Goal: Navigation & Orientation: Find specific page/section

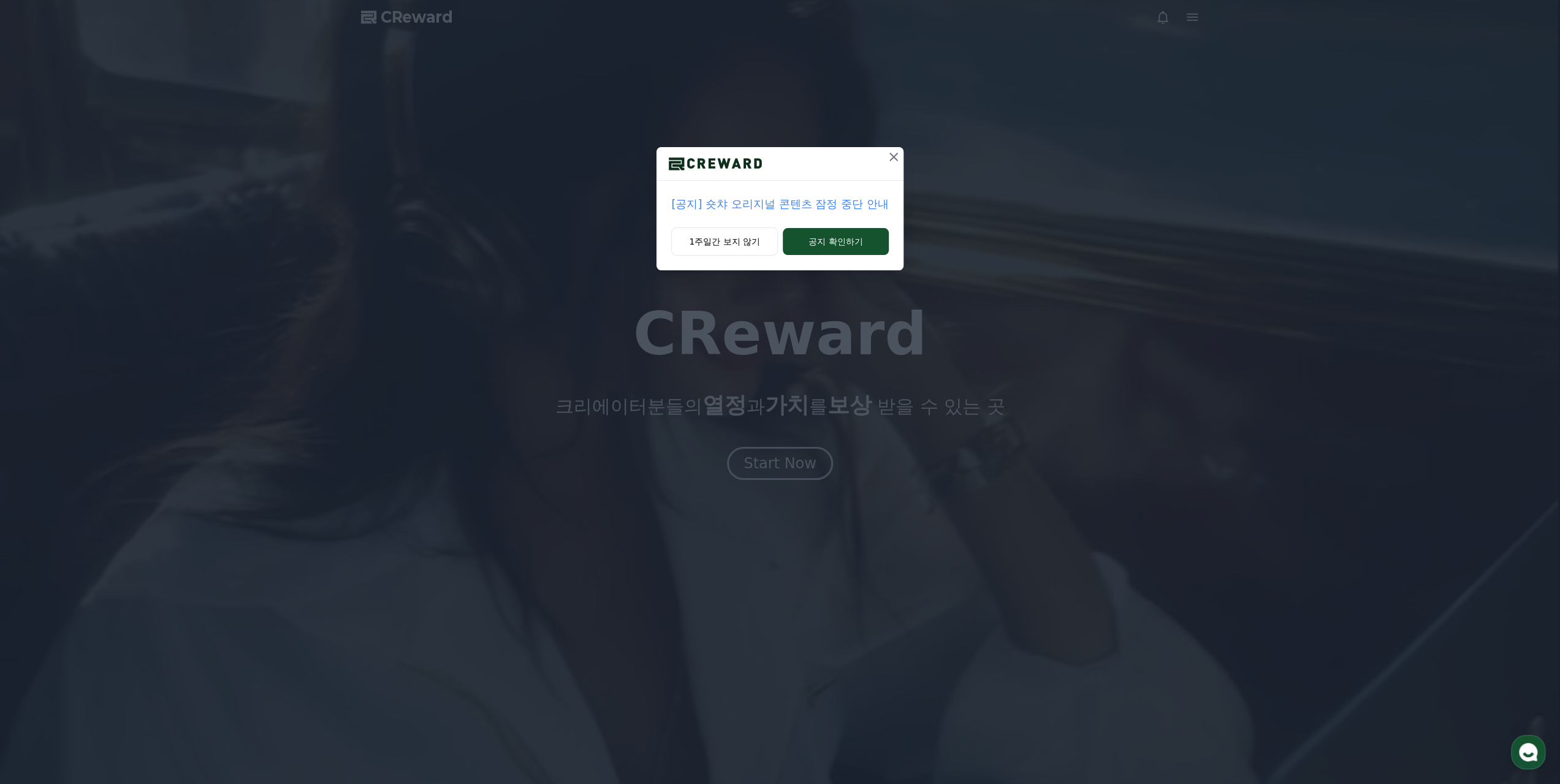
click at [756, 202] on p "[공지] 숏챠 오리지널 콘텐츠 잠정 중단 안내" at bounding box center [779, 204] width 217 height 17
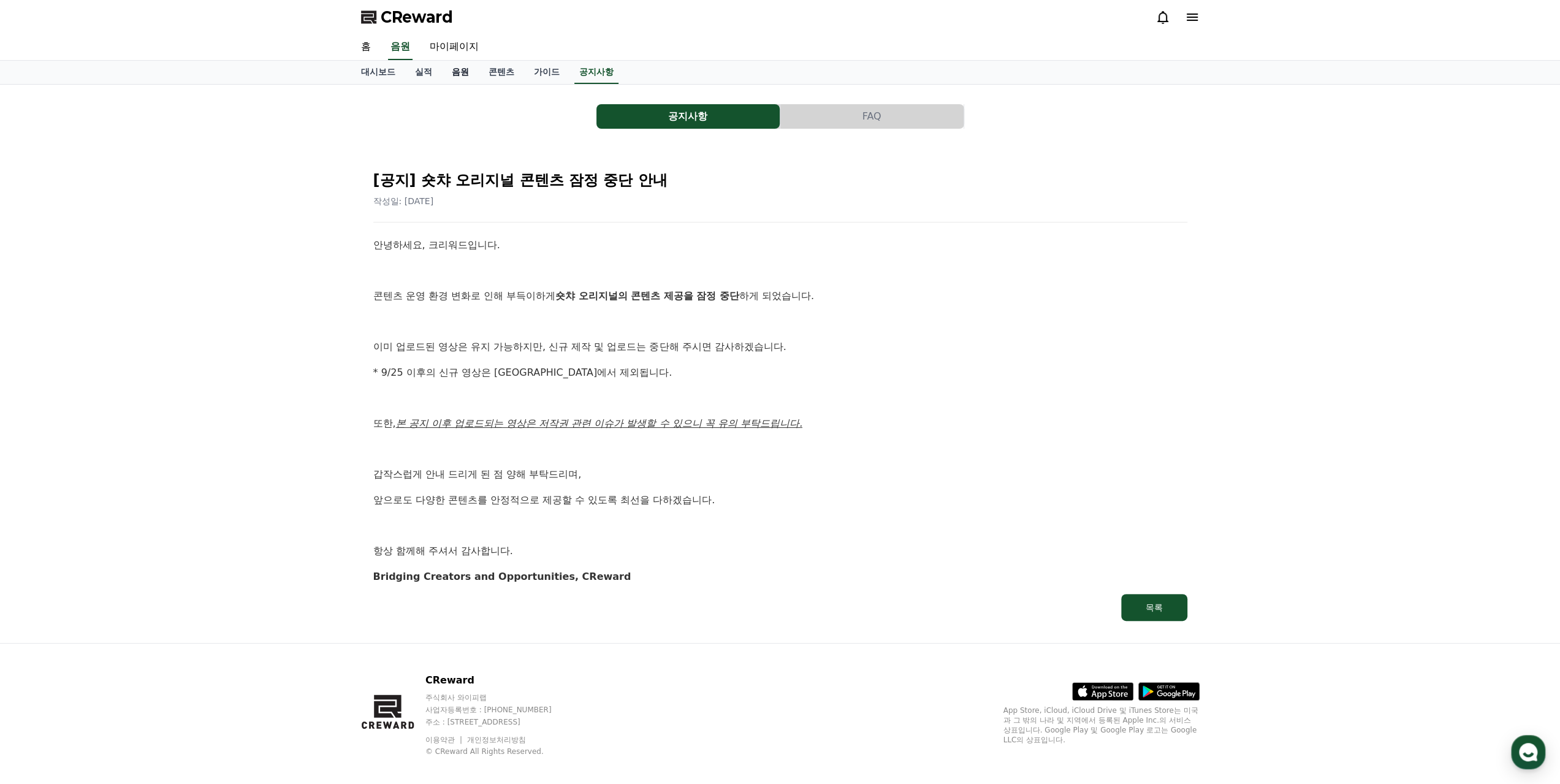
click at [452, 76] on link "음원" at bounding box center [460, 72] width 37 height 23
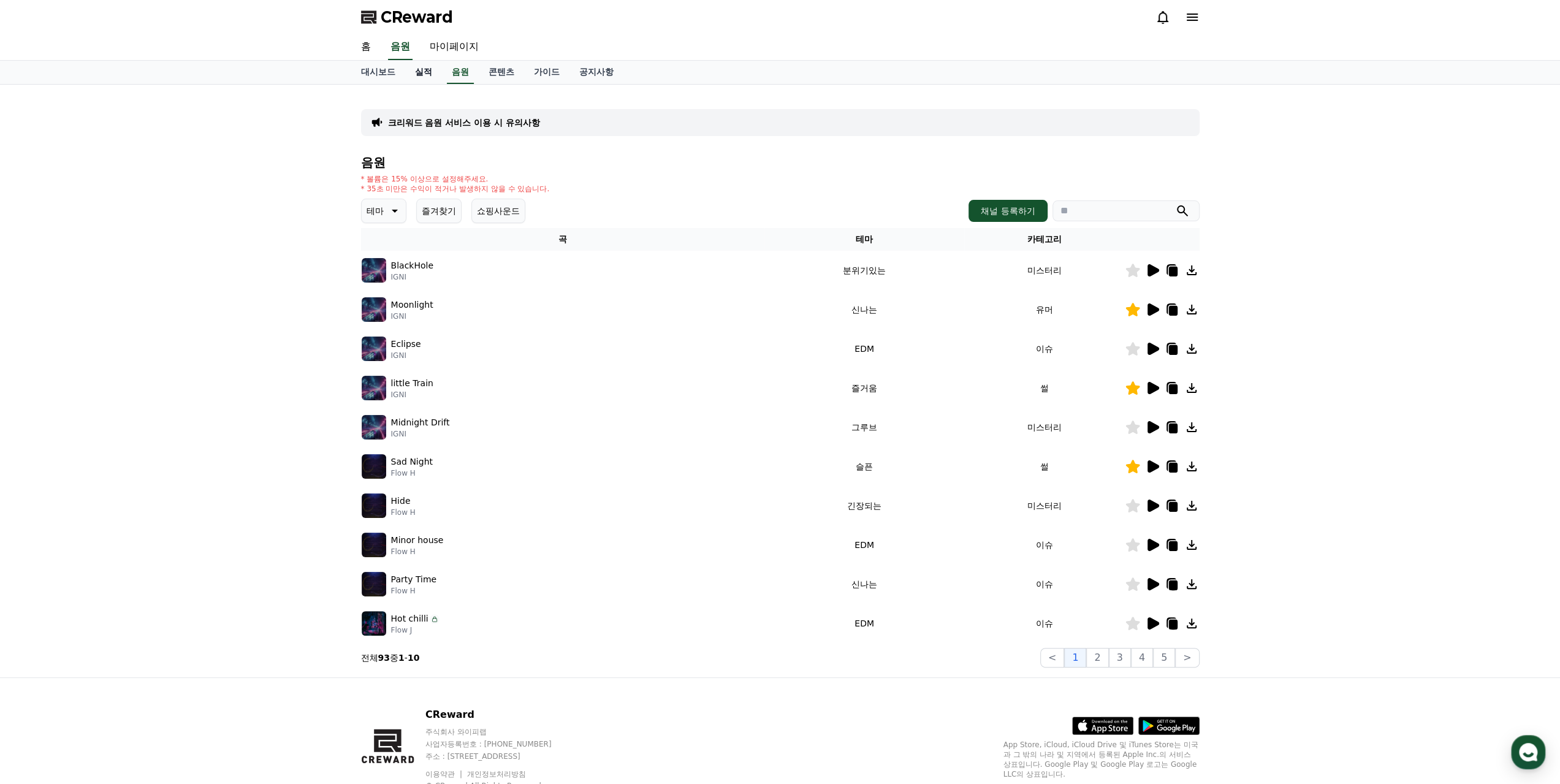
click at [414, 73] on link "실적" at bounding box center [423, 72] width 37 height 23
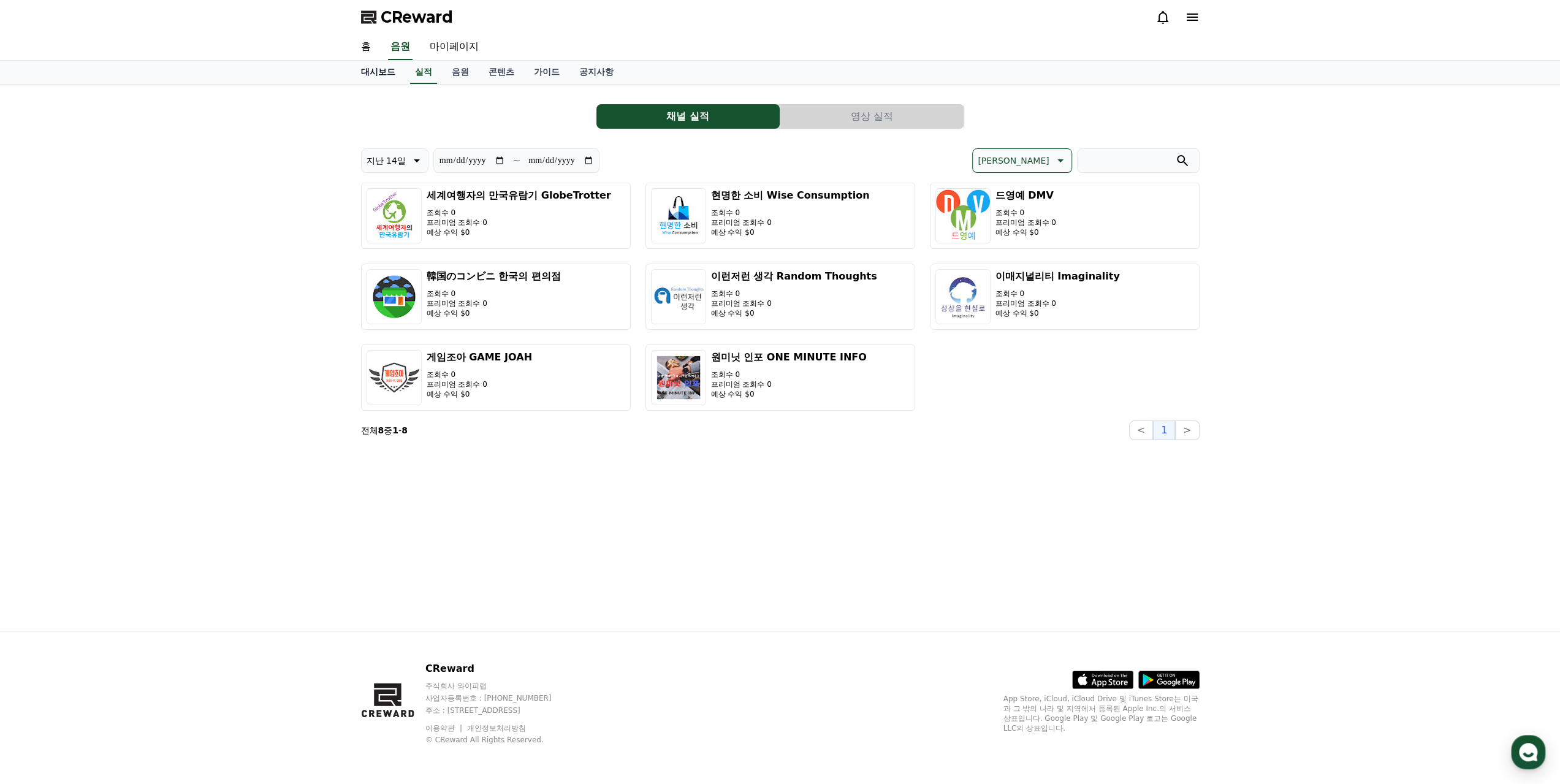
click at [387, 72] on link "대시보드" at bounding box center [377, 72] width 54 height 23
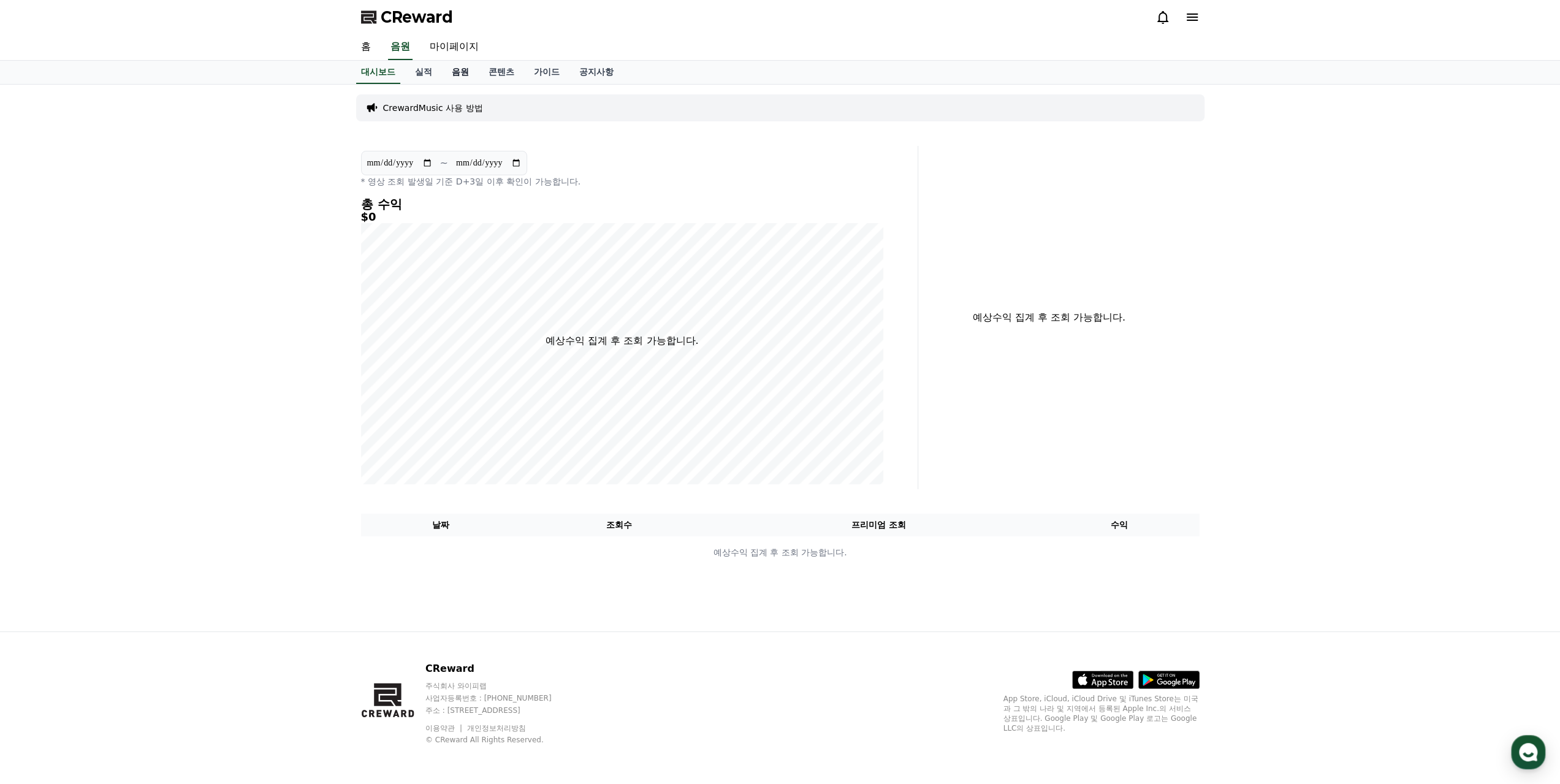
click at [468, 72] on link "음원" at bounding box center [460, 72] width 37 height 23
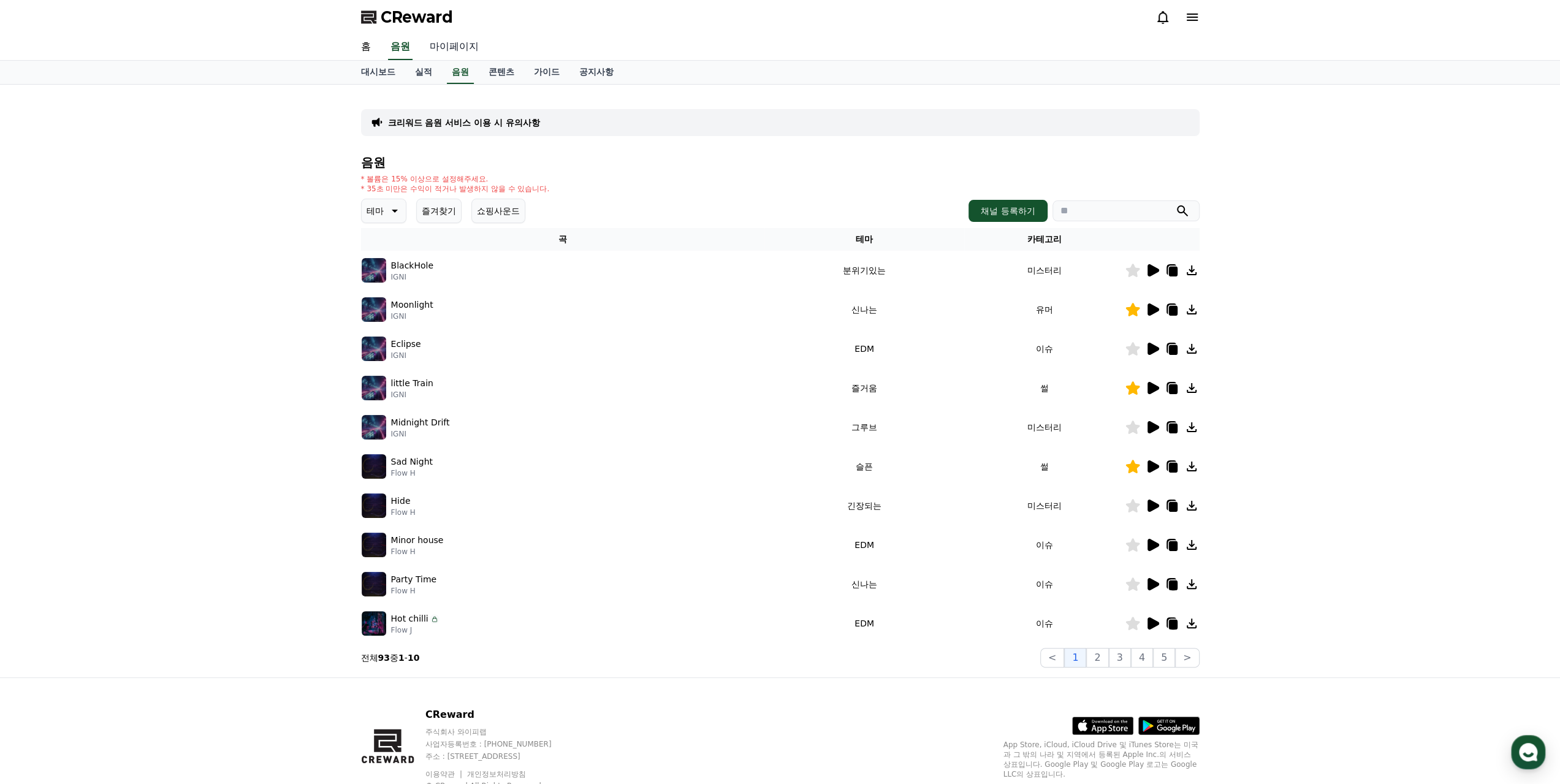
click at [455, 46] on link "마이페이지" at bounding box center [454, 47] width 68 height 26
select select "**********"
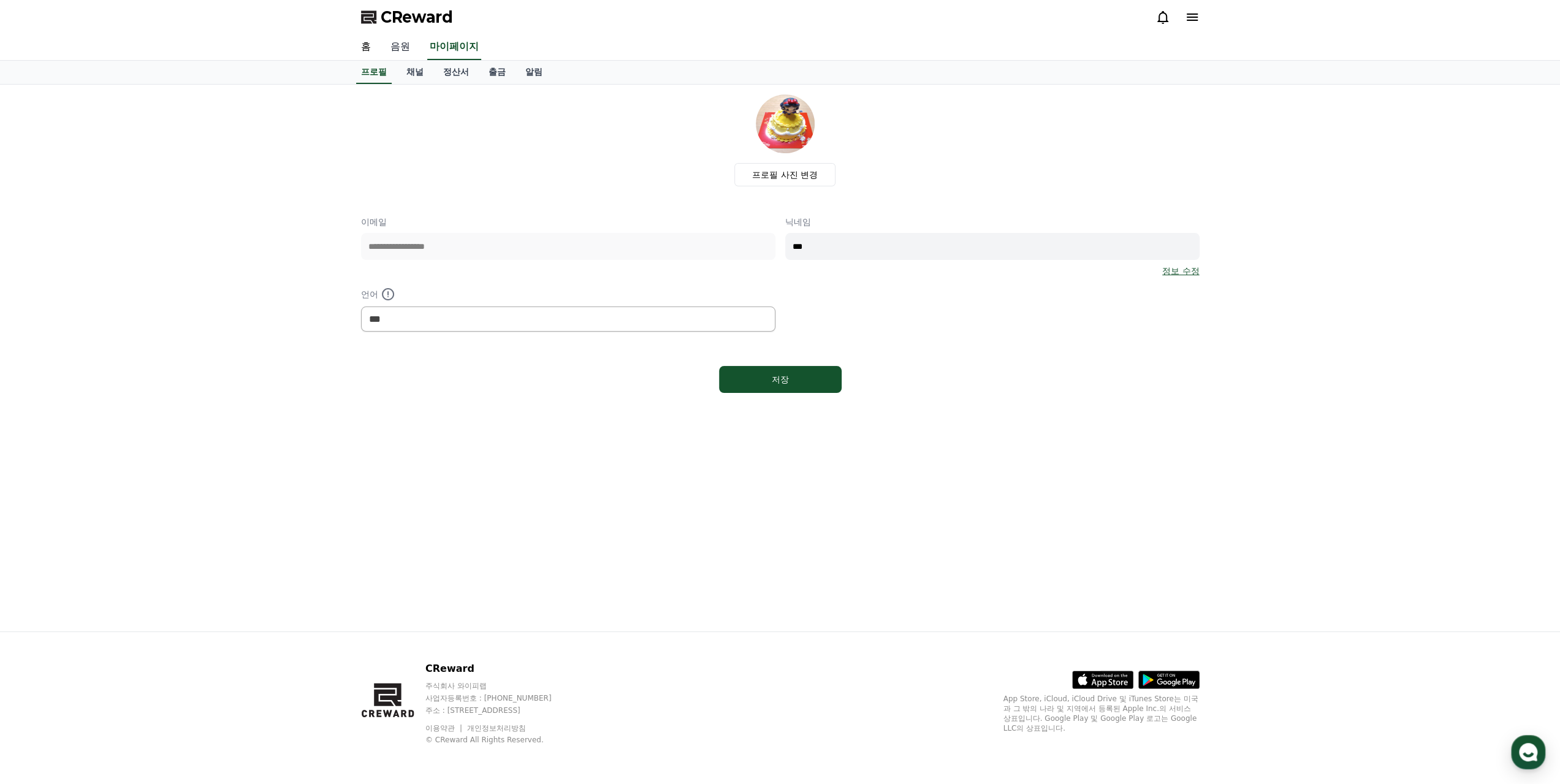
click at [401, 49] on link "음원" at bounding box center [400, 47] width 39 height 26
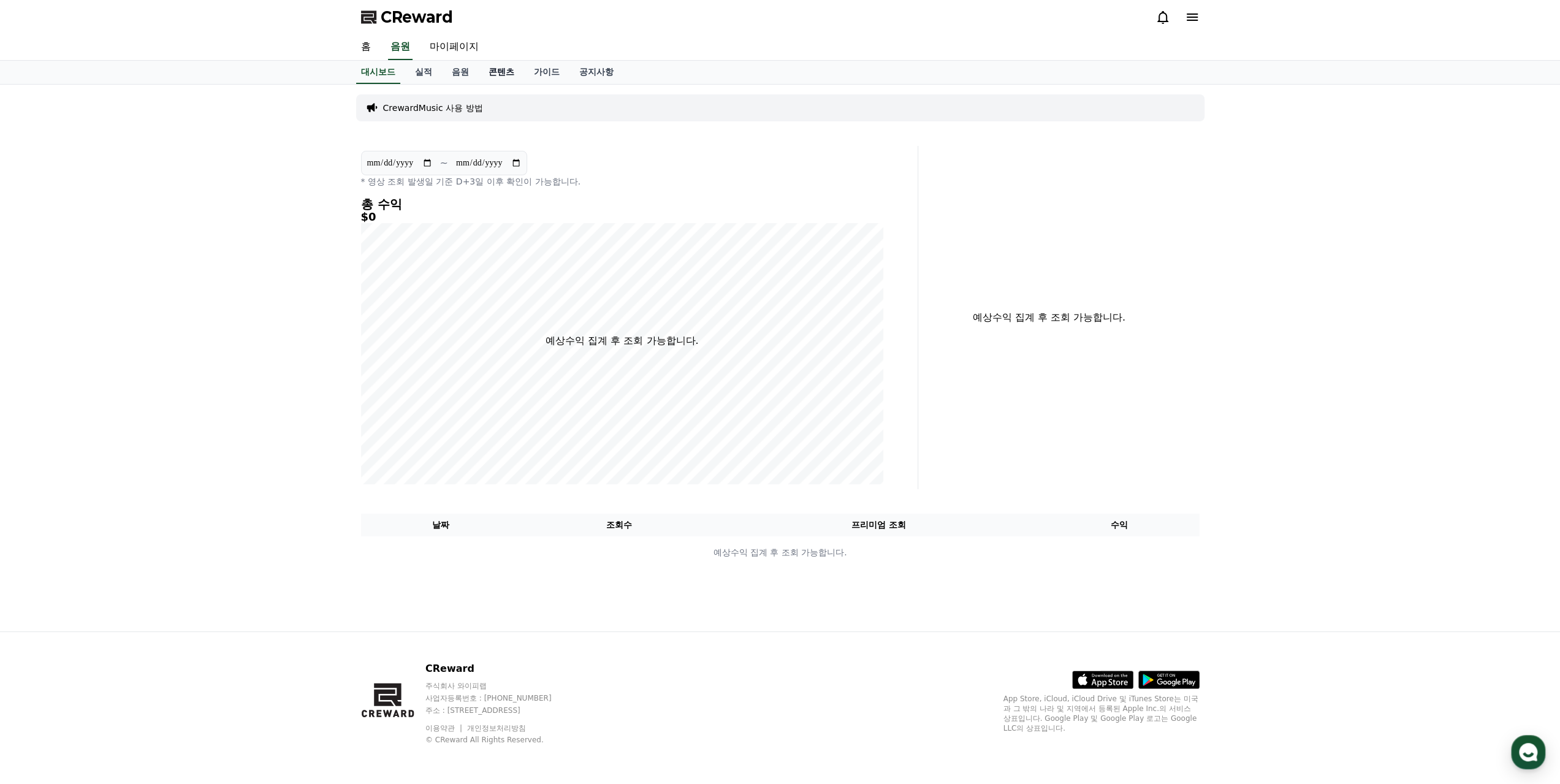
click at [492, 70] on link "콘텐츠" at bounding box center [501, 72] width 45 height 23
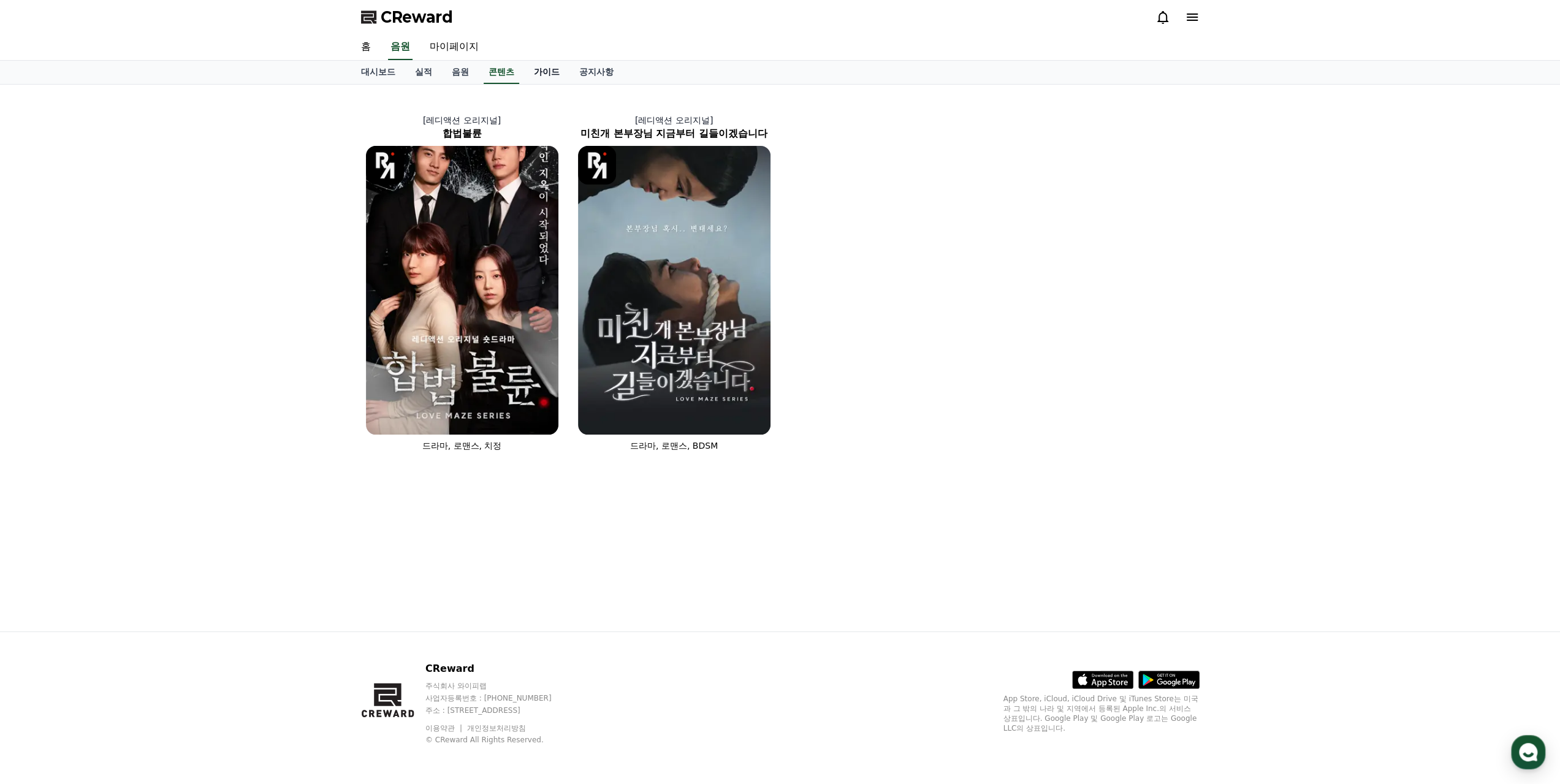
click at [548, 70] on link "가이드" at bounding box center [546, 72] width 45 height 23
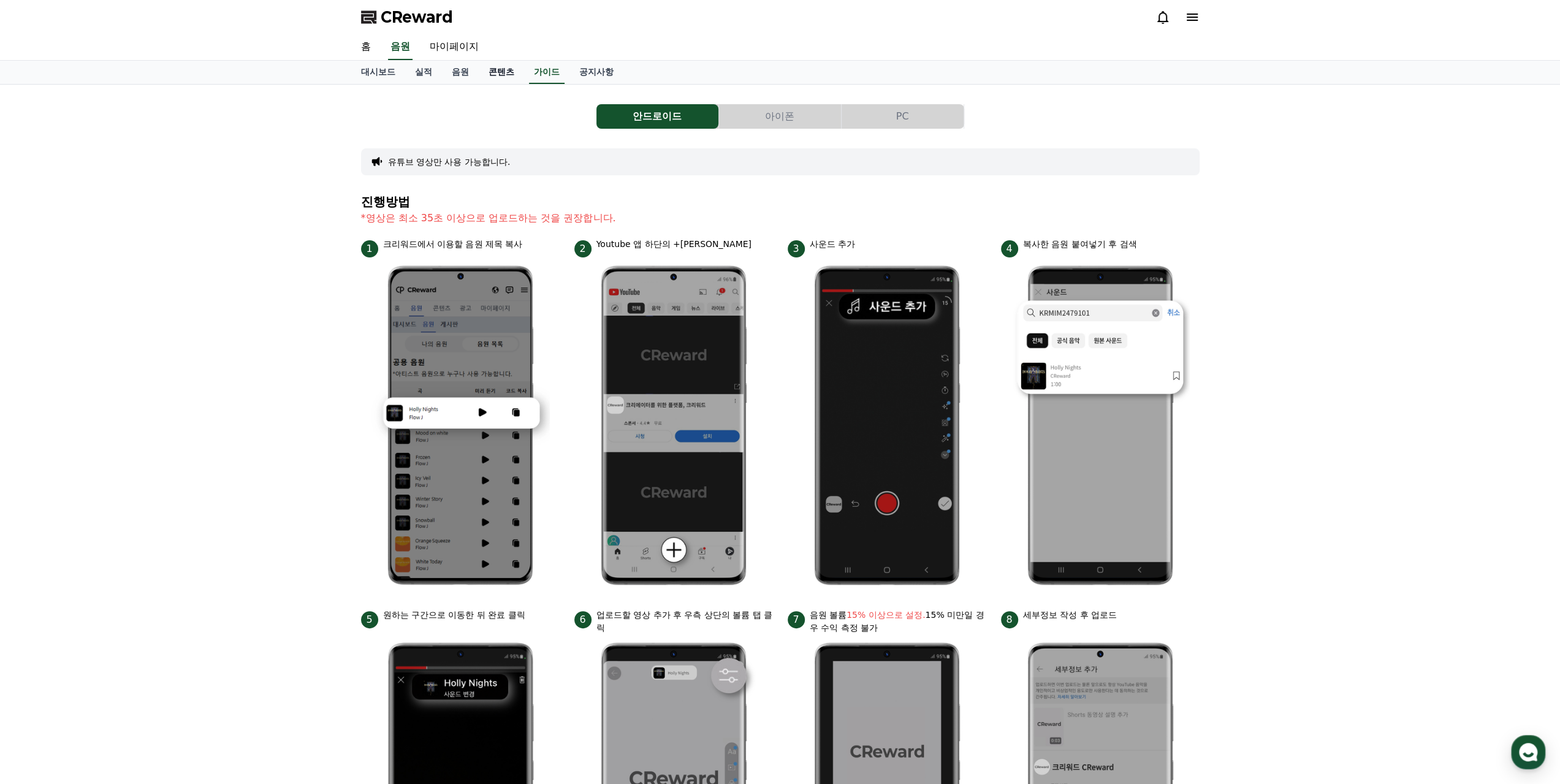
click at [504, 73] on link "콘텐츠" at bounding box center [501, 72] width 45 height 23
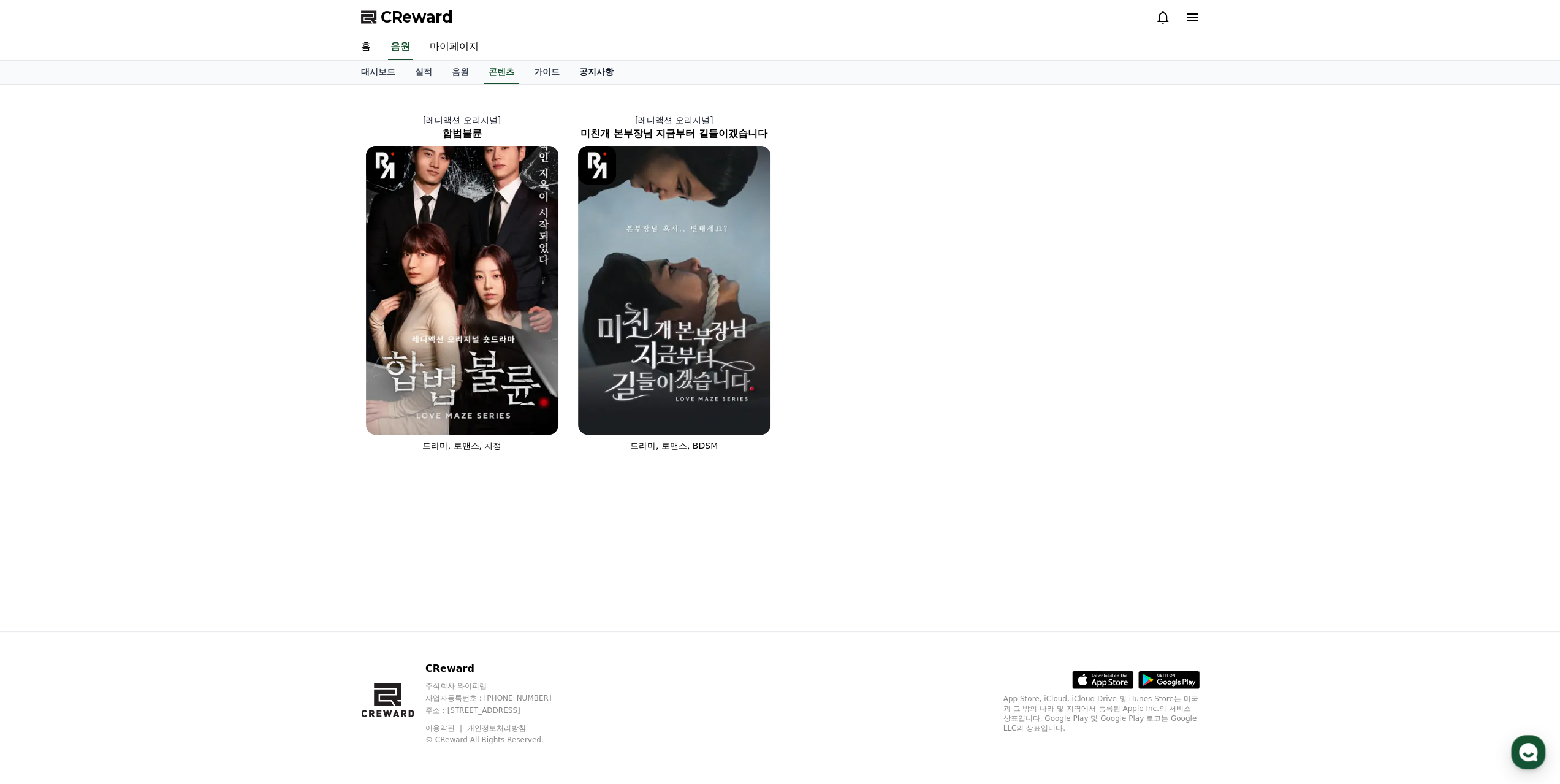
click at [579, 68] on link "공지사항" at bounding box center [596, 72] width 54 height 23
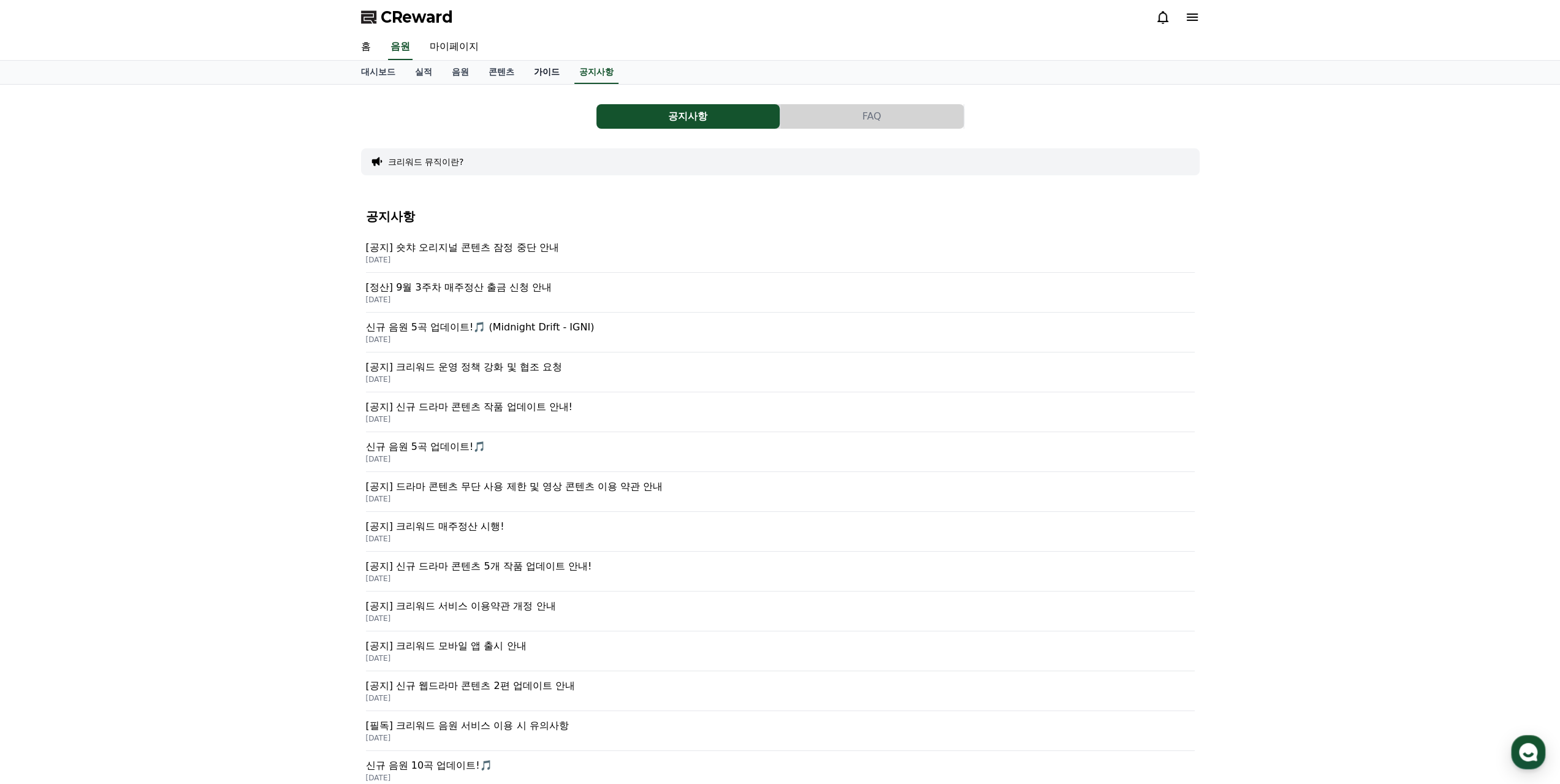
click at [541, 70] on link "가이드" at bounding box center [546, 72] width 45 height 23
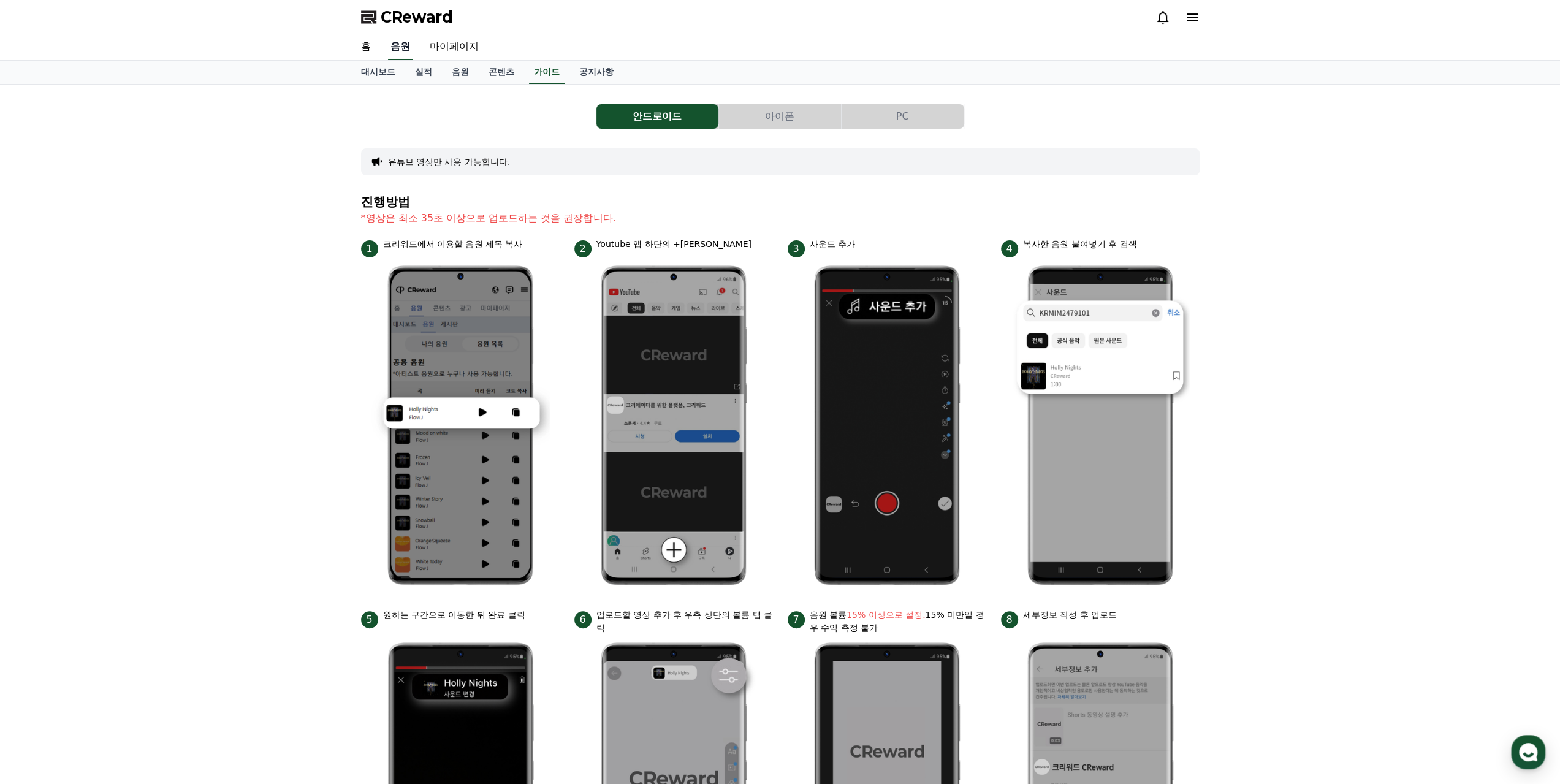
click at [389, 57] on link "음원" at bounding box center [400, 47] width 24 height 26
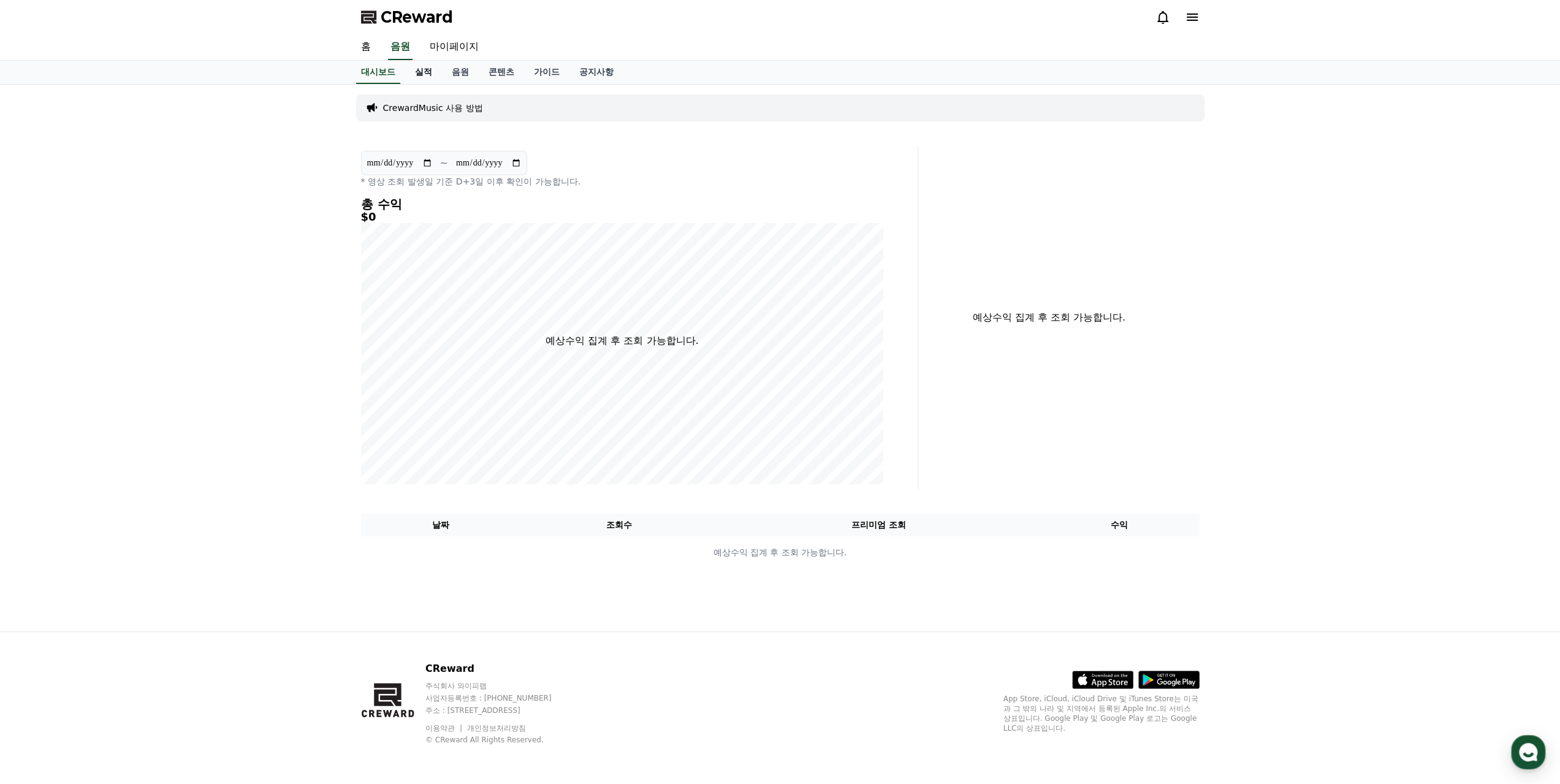
click at [430, 76] on link "실적" at bounding box center [423, 72] width 37 height 23
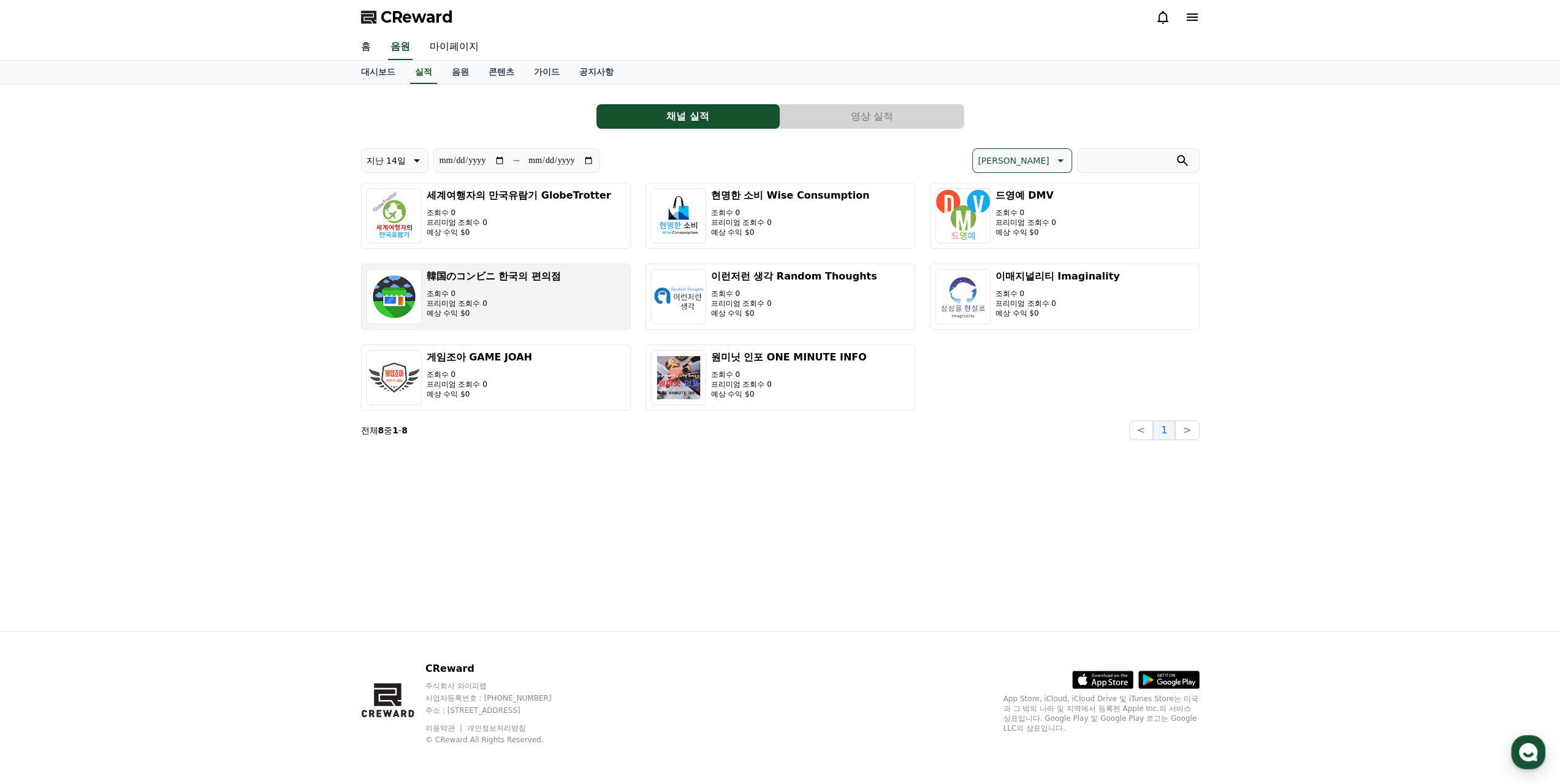
click at [527, 311] on p "예상 수익 $0" at bounding box center [494, 313] width 134 height 10
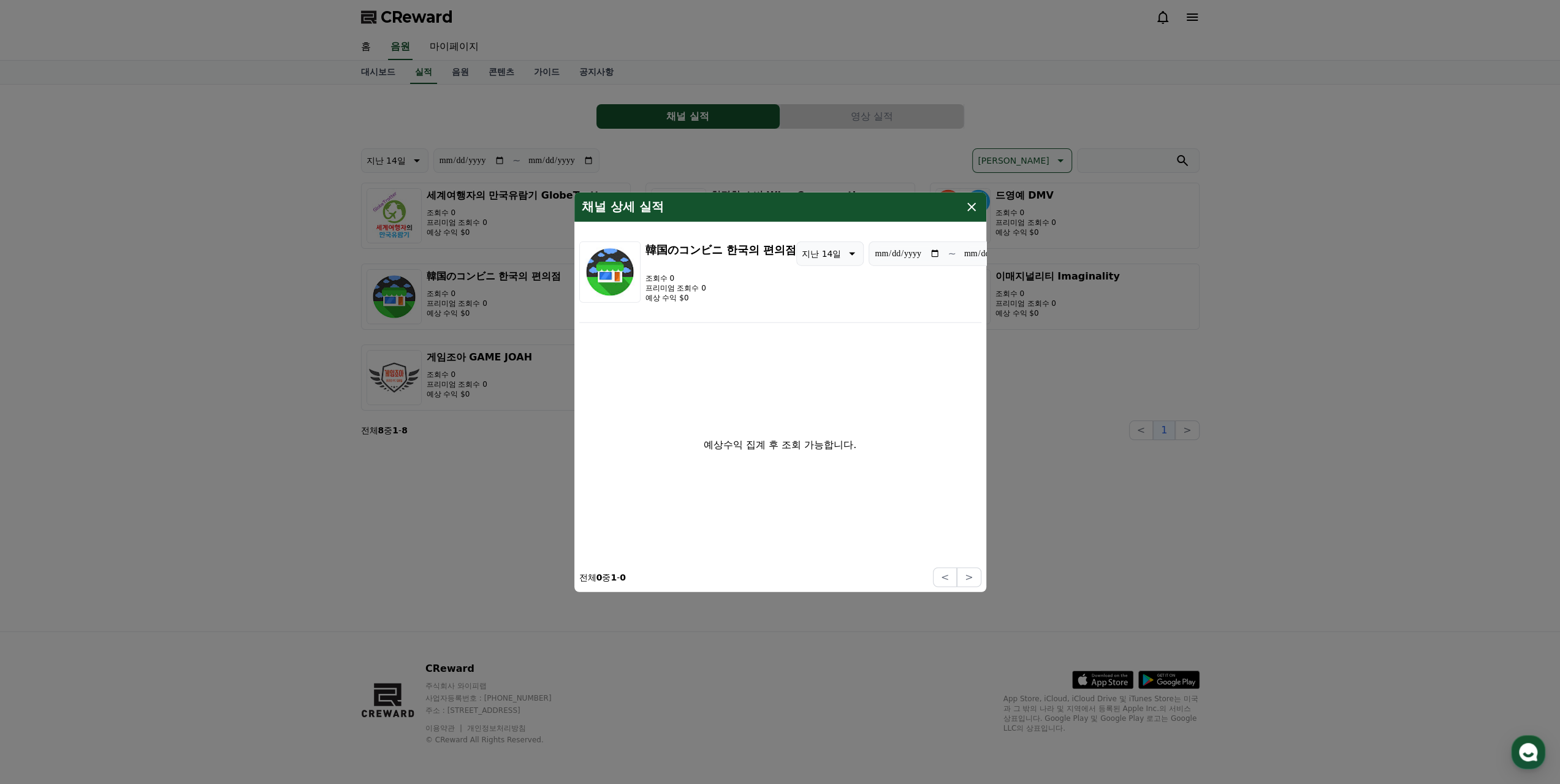
click at [973, 205] on icon "modal" at bounding box center [971, 206] width 15 height 15
